Goal: Task Accomplishment & Management: Manage account settings

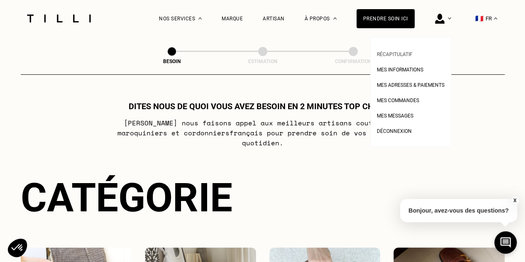
click at [412, 54] on span "Récapitulatif" at bounding box center [395, 55] width 36 height 6
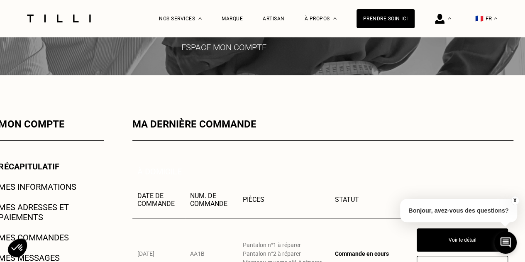
scroll to position [208, 0]
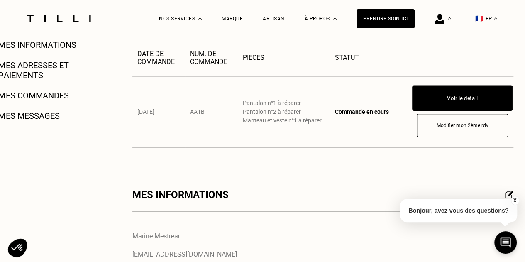
click at [456, 96] on button "Voir le détail" at bounding box center [462, 98] width 101 height 26
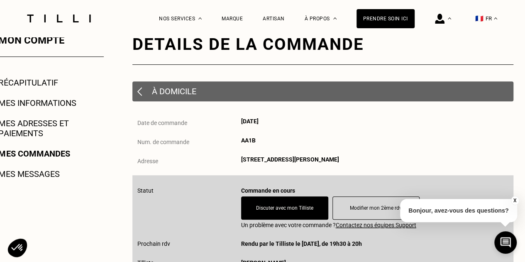
scroll to position [125, 0]
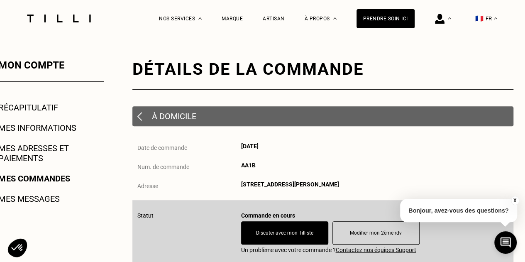
click at [38, 150] on link "Mes adresses et paiements" at bounding box center [51, 153] width 105 height 20
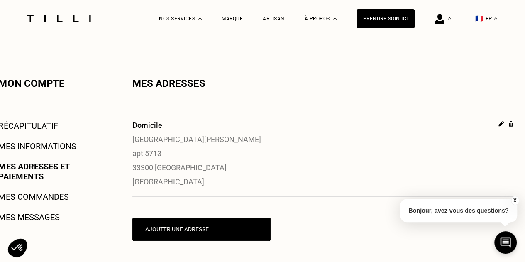
scroll to position [208, 0]
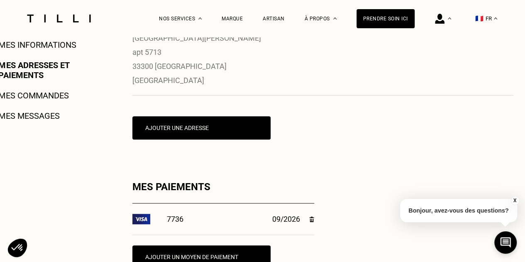
click at [31, 90] on div "Mon compte Récapitulatif Mes informations Mes adresses et paiements Mes command…" at bounding box center [40, 130] width 127 height 308
click at [30, 96] on link "Mes commandes" at bounding box center [34, 96] width 70 height 10
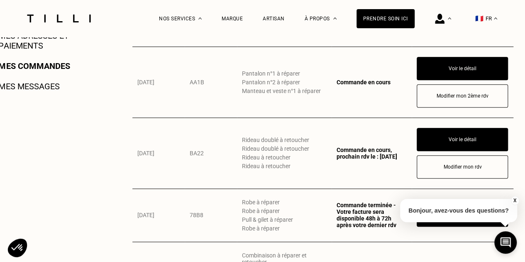
scroll to position [249, 0]
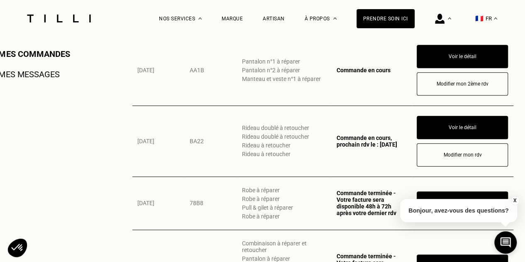
click at [51, 79] on link "Mes messages" at bounding box center [29, 74] width 61 height 10
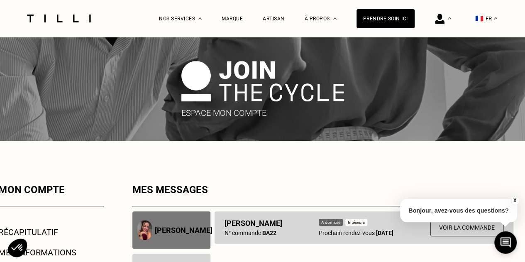
scroll to position [166, 0]
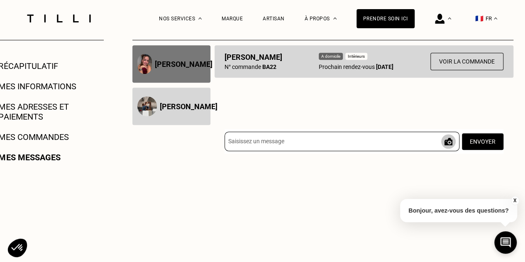
click at [178, 113] on div "[PERSON_NAME]" at bounding box center [172, 106] width 78 height 37
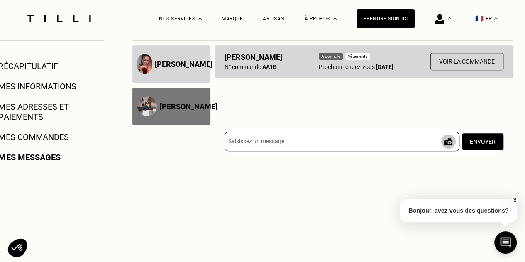
click at [189, 112] on div "[PERSON_NAME]" at bounding box center [172, 106] width 78 height 37
click at [189, 71] on div "[PERSON_NAME]" at bounding box center [172, 63] width 78 height 37
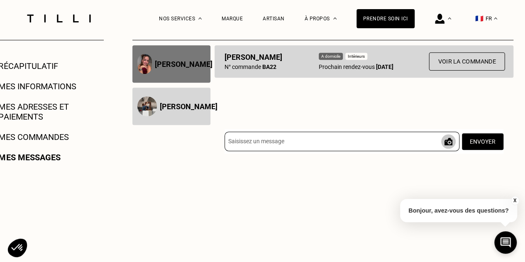
click at [470, 63] on button "Voir la commande" at bounding box center [467, 61] width 76 height 18
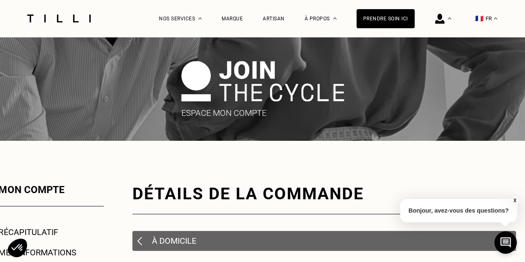
click at [76, 22] on img at bounding box center [59, 19] width 70 height 8
